Goal: Transaction & Acquisition: Subscribe to service/newsletter

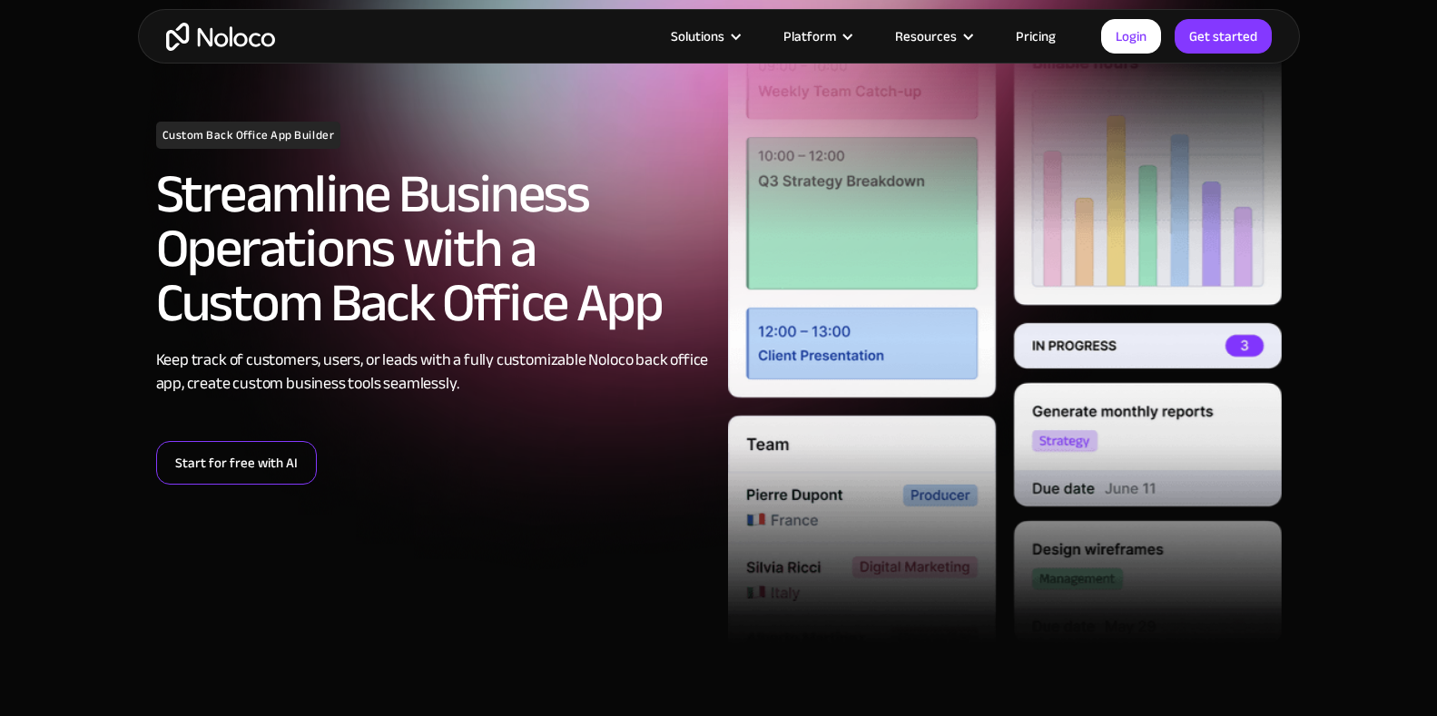
click at [251, 456] on link "Start for free with AI" at bounding box center [236, 463] width 161 height 44
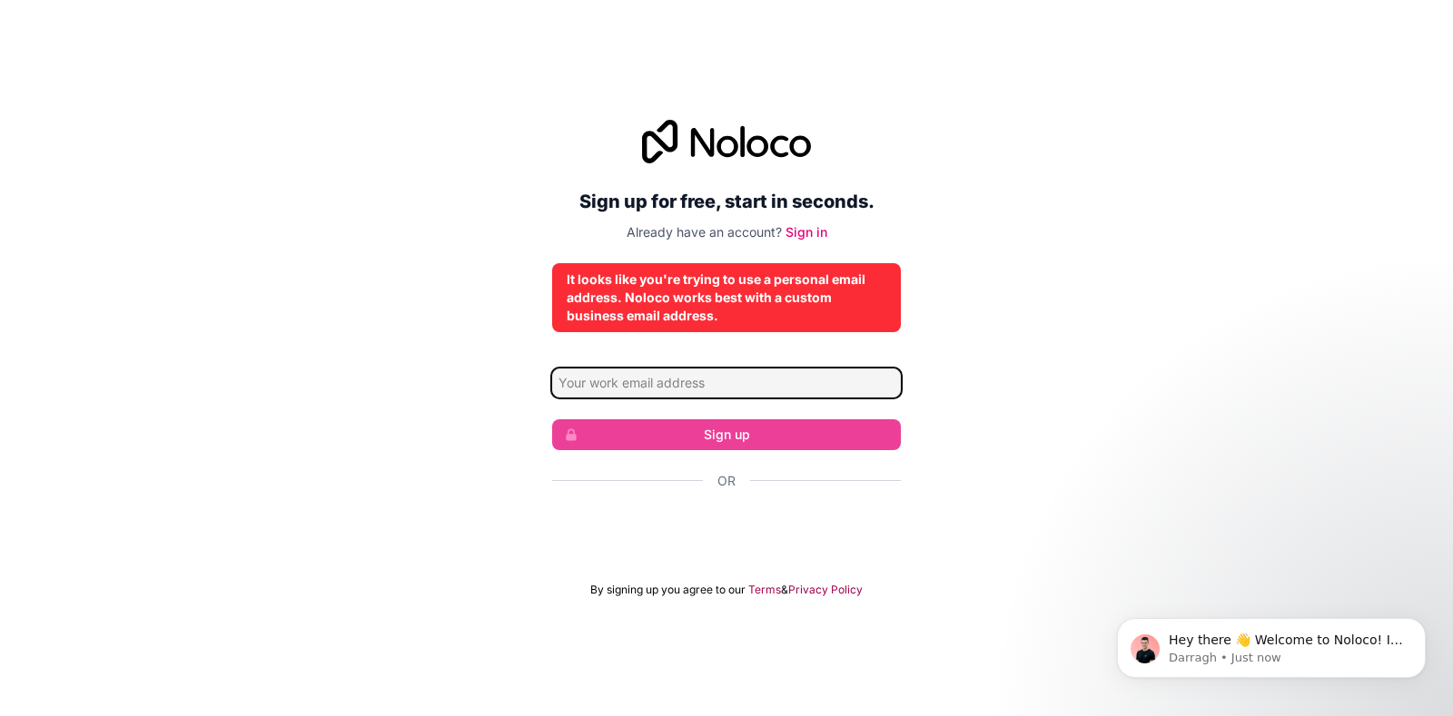
click at [669, 395] on input "Email address" at bounding box center [726, 383] width 349 height 29
type input "[EMAIL_ADDRESS][DOMAIN_NAME]"
